Goal: Information Seeking & Learning: Learn about a topic

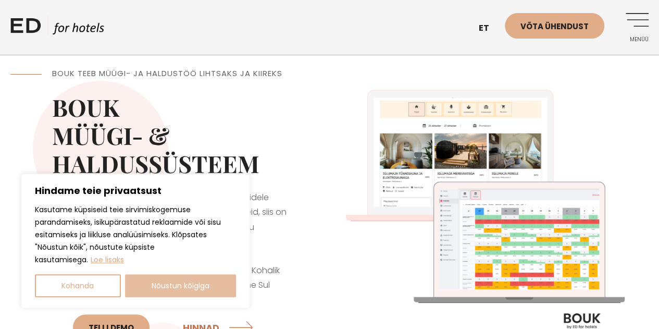
click at [177, 281] on button "Nõustun kõigiga" at bounding box center [180, 285] width 111 height 23
checkbox input "true"
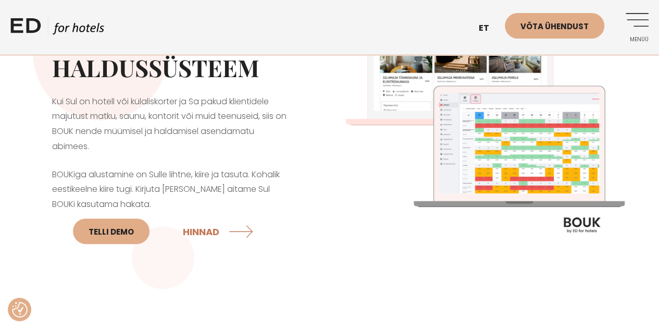
scroll to position [97, 0]
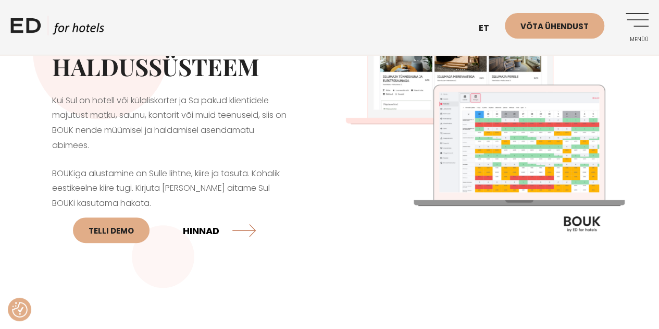
click at [206, 227] on link "HINNAD" at bounding box center [219, 230] width 73 height 28
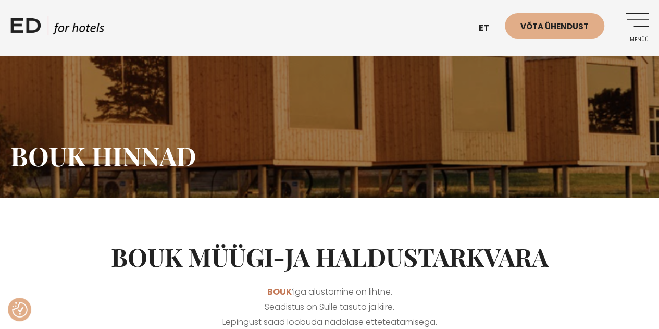
click at [637, 15] on link "Menüü" at bounding box center [634, 27] width 29 height 29
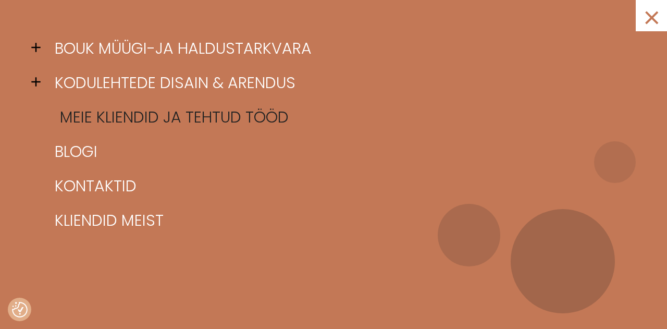
click at [225, 112] on link "Meie kliendid ja tehtud tööd" at bounding box center [346, 117] width 589 height 34
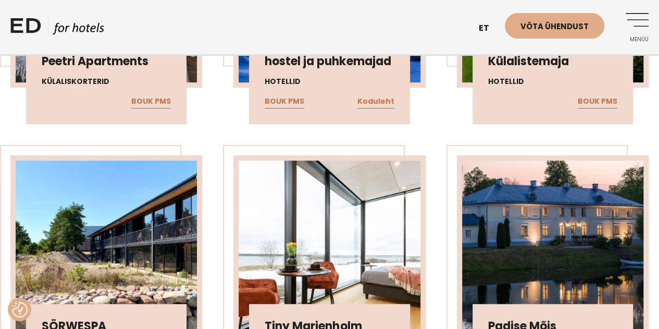
scroll to position [2176, 0]
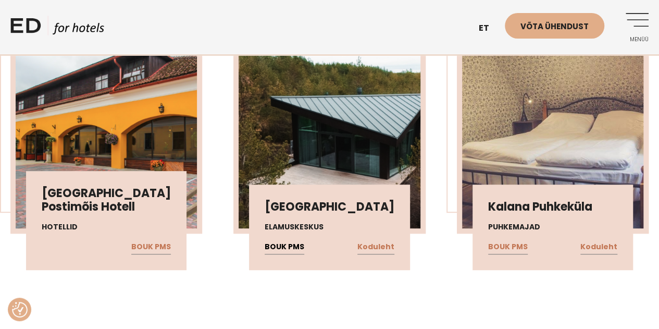
click at [288, 243] on link "BOUK PMS" at bounding box center [285, 247] width 40 height 14
